Goal: Information Seeking & Learning: Learn about a topic

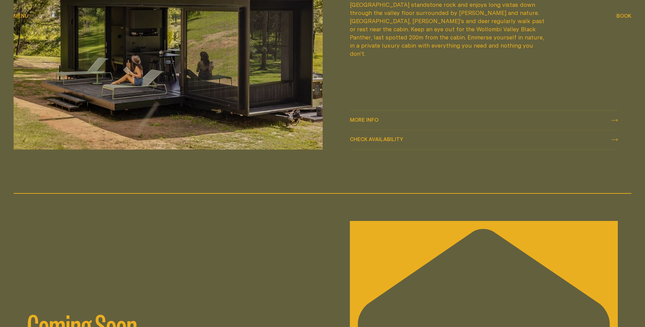
scroll to position [1070, 0]
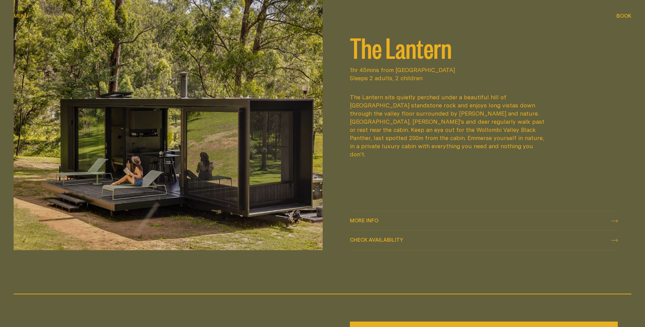
click at [615, 221] on icon at bounding box center [614, 220] width 6 height 3
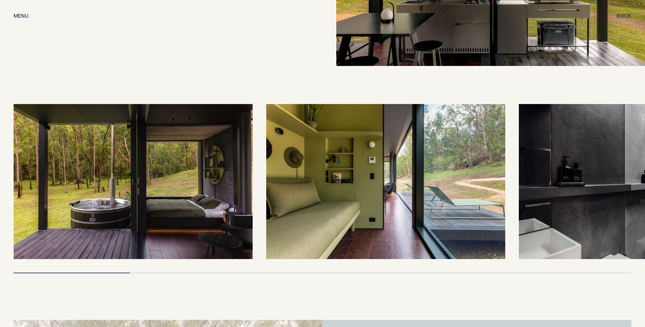
scroll to position [1529, 0]
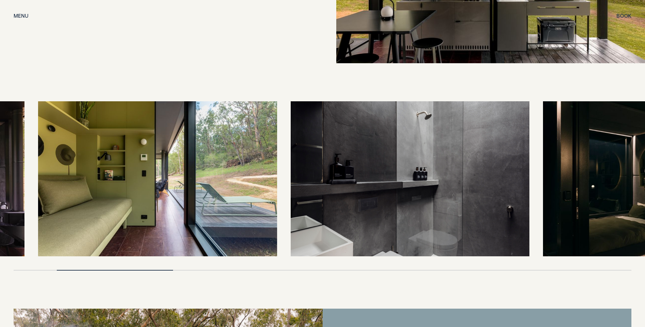
drag, startPoint x: 621, startPoint y: 183, endPoint x: 391, endPoint y: 182, distance: 229.7
click at [391, 182] on img at bounding box center [409, 178] width 239 height 155
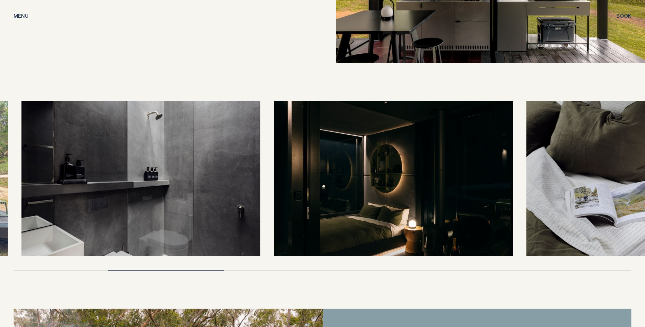
drag, startPoint x: 579, startPoint y: 192, endPoint x: 348, endPoint y: 196, distance: 231.4
click at [333, 200] on img at bounding box center [393, 178] width 239 height 155
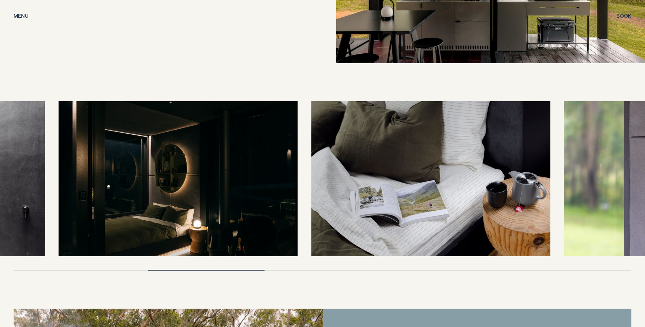
drag, startPoint x: 580, startPoint y: 177, endPoint x: 373, endPoint y: 179, distance: 207.3
click at [373, 179] on img at bounding box center [430, 178] width 239 height 155
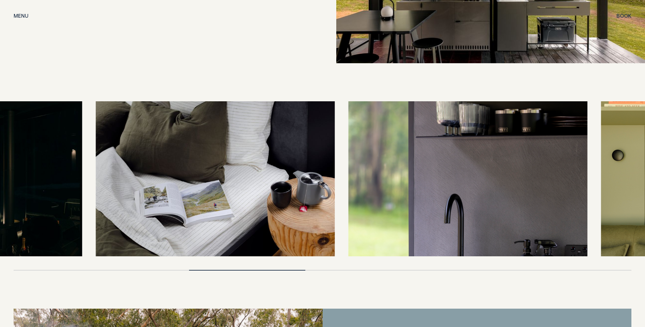
drag, startPoint x: 562, startPoint y: 177, endPoint x: 388, endPoint y: 184, distance: 174.1
click at [388, 184] on img at bounding box center [467, 178] width 239 height 155
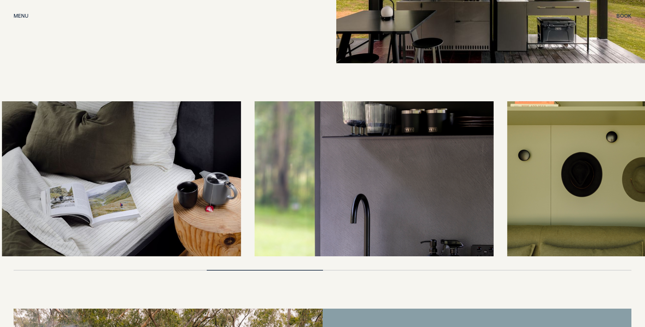
drag, startPoint x: 519, startPoint y: 176, endPoint x: 393, endPoint y: 175, distance: 125.7
click at [507, 175] on img at bounding box center [626, 178] width 239 height 155
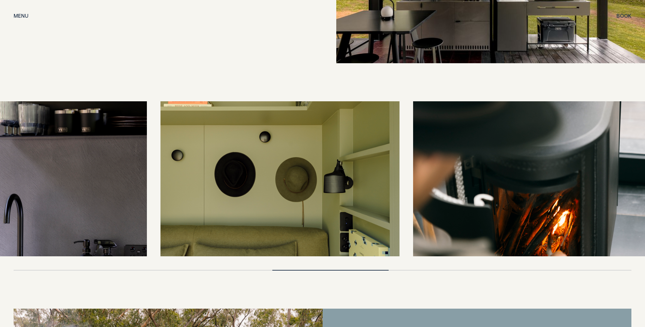
drag, startPoint x: 474, startPoint y: 172, endPoint x: 334, endPoint y: 177, distance: 140.4
click at [339, 178] on img at bounding box center [279, 178] width 239 height 155
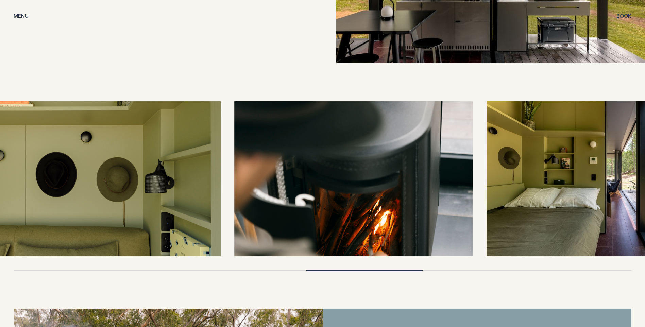
drag, startPoint x: 459, startPoint y: 174, endPoint x: 335, endPoint y: 177, distance: 124.7
click at [335, 179] on img at bounding box center [353, 178] width 239 height 155
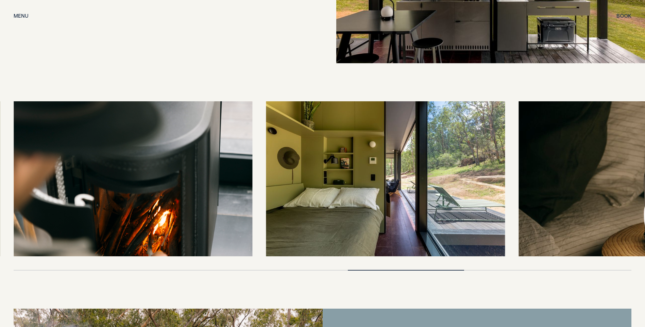
drag, startPoint x: 393, startPoint y: 209, endPoint x: 216, endPoint y: 206, distance: 176.7
click at [216, 206] on div at bounding box center [322, 178] width 617 height 155
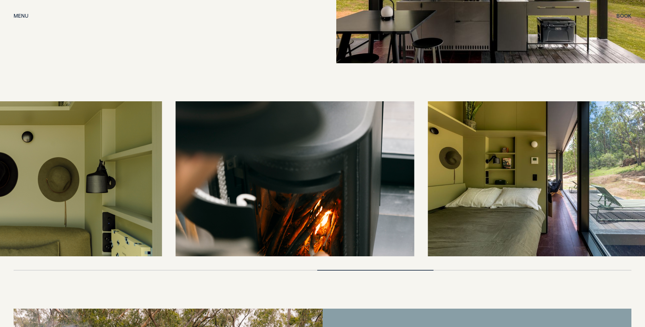
drag, startPoint x: 224, startPoint y: 197, endPoint x: 433, endPoint y: 184, distance: 209.7
click at [414, 184] on img at bounding box center [294, 178] width 239 height 155
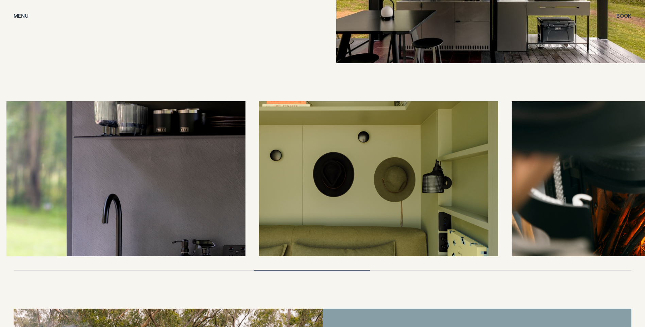
drag, startPoint x: 270, startPoint y: 179, endPoint x: 423, endPoint y: 170, distance: 153.5
click at [403, 172] on img at bounding box center [378, 178] width 239 height 155
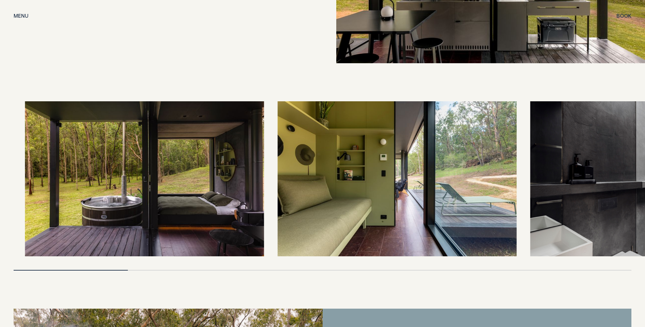
drag, startPoint x: 227, startPoint y: 185, endPoint x: 492, endPoint y: 186, distance: 264.7
click at [492, 186] on img at bounding box center [396, 178] width 239 height 155
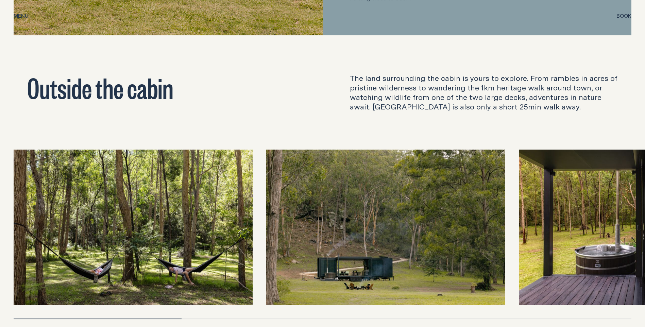
scroll to position [2242, 0]
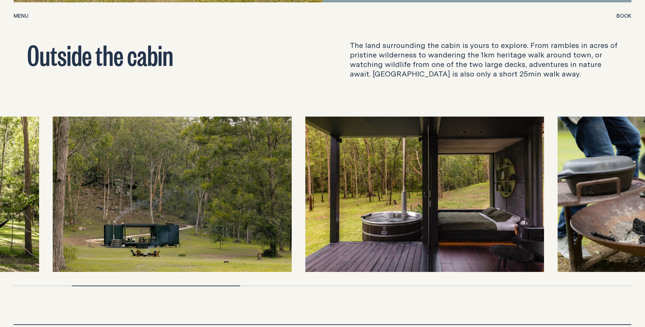
drag, startPoint x: 595, startPoint y: 194, endPoint x: 379, endPoint y: 208, distance: 216.2
click at [379, 208] on img at bounding box center [424, 194] width 239 height 155
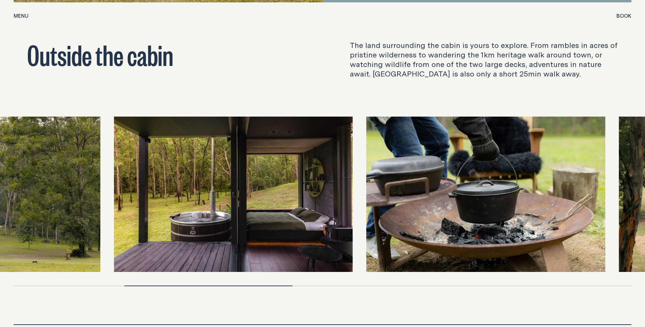
drag, startPoint x: 547, startPoint y: 186, endPoint x: 299, endPoint y: 196, distance: 248.9
click at [366, 199] on img at bounding box center [485, 194] width 239 height 155
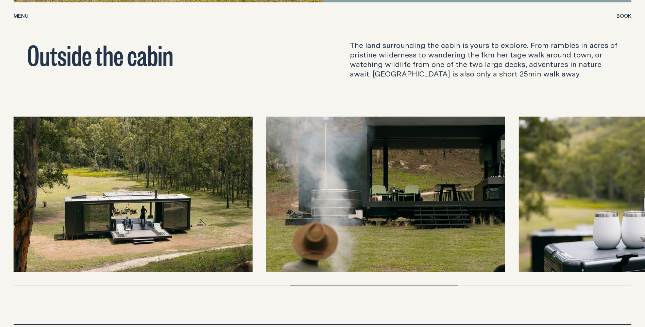
click at [357, 189] on img at bounding box center [385, 194] width 239 height 155
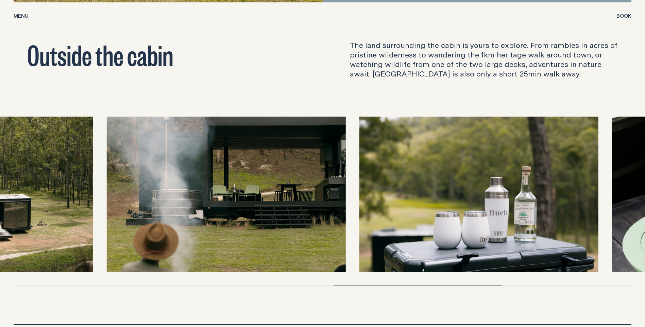
drag, startPoint x: 452, startPoint y: 197, endPoint x: 291, endPoint y: 197, distance: 160.4
click at [291, 197] on img at bounding box center [226, 194] width 239 height 155
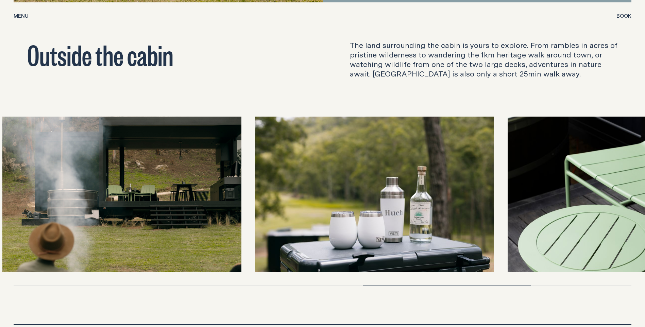
drag, startPoint x: 438, startPoint y: 190, endPoint x: 323, endPoint y: 190, distance: 114.8
click at [335, 190] on img at bounding box center [374, 194] width 239 height 155
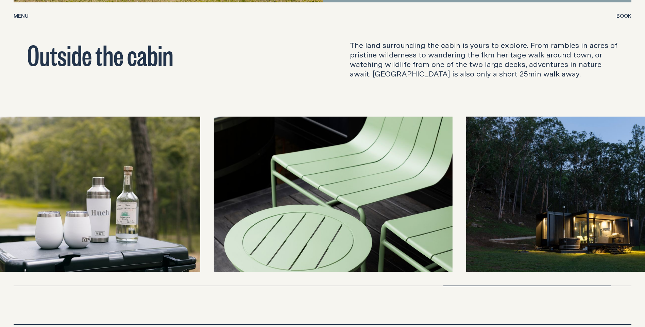
click at [383, 188] on img at bounding box center [332, 194] width 239 height 155
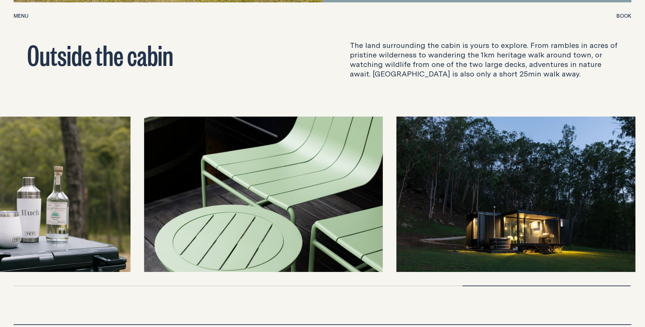
click at [410, 189] on img at bounding box center [515, 194] width 239 height 155
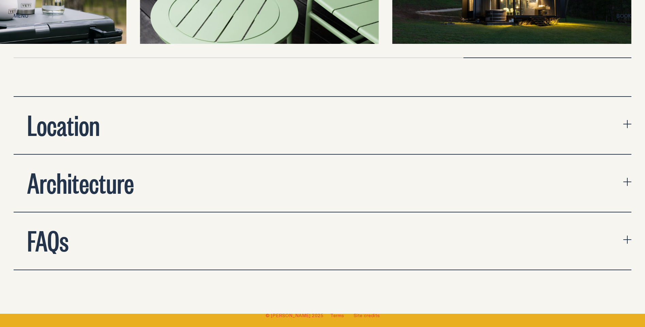
scroll to position [2480, 0]
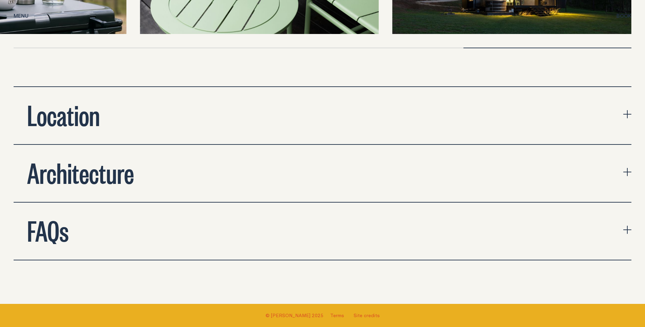
click at [628, 110] on icon "expand accordion" at bounding box center [627, 114] width 8 height 8
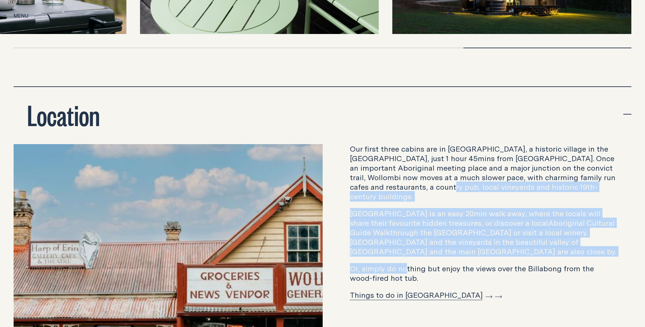
drag, startPoint x: 405, startPoint y: 233, endPoint x: 408, endPoint y: 175, distance: 57.8
click at [408, 175] on div "Our first three cabins are in [GEOGRAPHIC_DATA], a historic village in the [GEO…" at bounding box center [484, 222] width 268 height 156
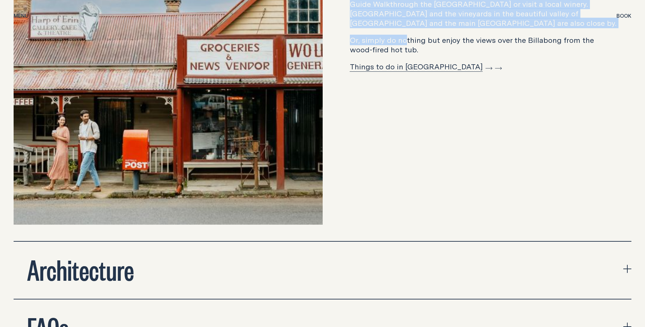
scroll to position [2650, 0]
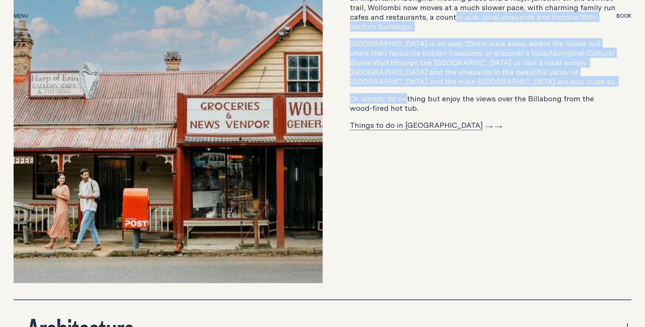
click at [403, 120] on link "Things to do in [GEOGRAPHIC_DATA]" at bounding box center [421, 125] width 142 height 11
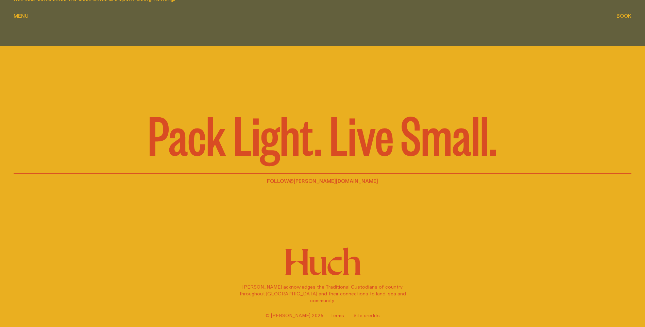
scroll to position [2245, 0]
